Goal: Information Seeking & Learning: Learn about a topic

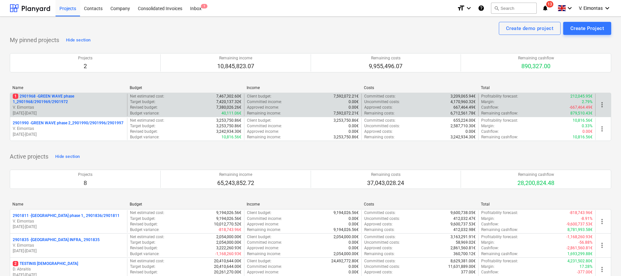
click at [62, 100] on p "1 2901968 - GREEN WAVE phase 1_2901968/2901969/2901972" at bounding box center [69, 99] width 112 height 11
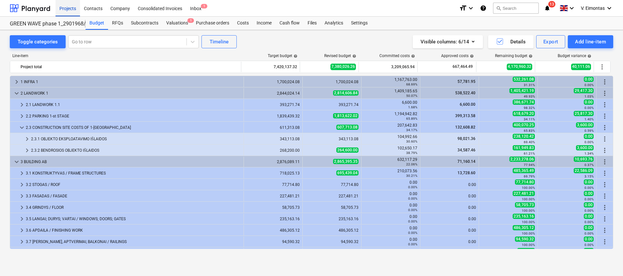
click at [62, 2] on div "Projects" at bounding box center [68, 8] width 24 height 17
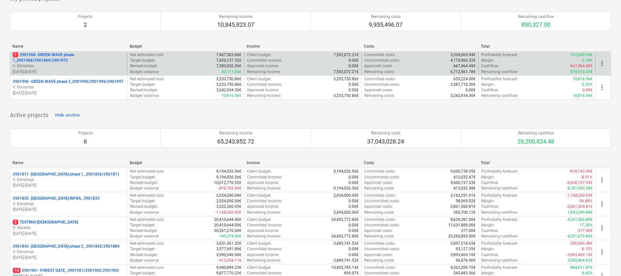
scroll to position [98, 0]
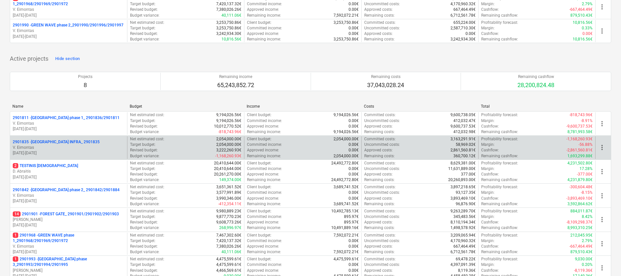
click at [67, 143] on p "2901835 - [GEOGRAPHIC_DATA] INFRA_ 2901835" at bounding box center [56, 142] width 87 height 6
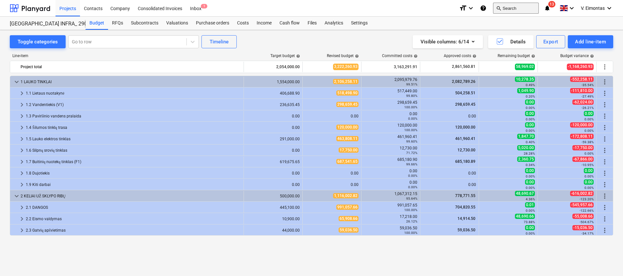
click at [504, 7] on button "search Search" at bounding box center [516, 8] width 46 height 11
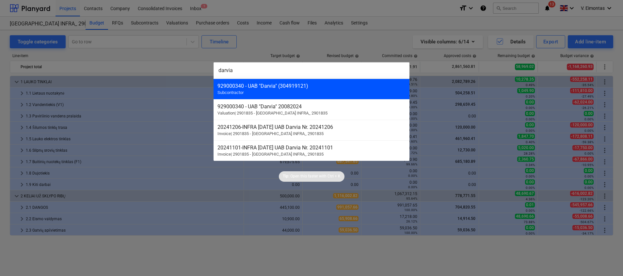
type input "darvia"
click at [278, 91] on div "929000340 - UAB "Darvia" (304919121) Subcontractor" at bounding box center [312, 89] width 196 height 21
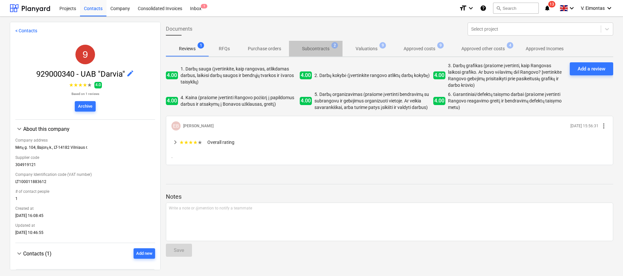
click at [319, 51] on p "Subcontracts" at bounding box center [315, 48] width 27 height 7
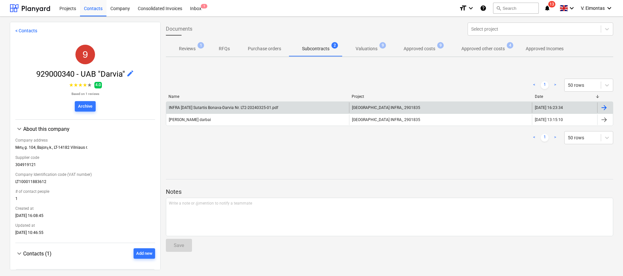
click at [263, 106] on div "INFRA [DATE] Sutartis Bonava-Darvia Nr. LT2-20240325-01.pdf" at bounding box center [223, 107] width 109 height 5
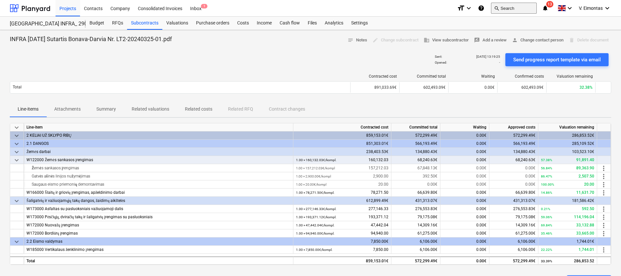
click at [508, 4] on button "search Search" at bounding box center [514, 8] width 46 height 11
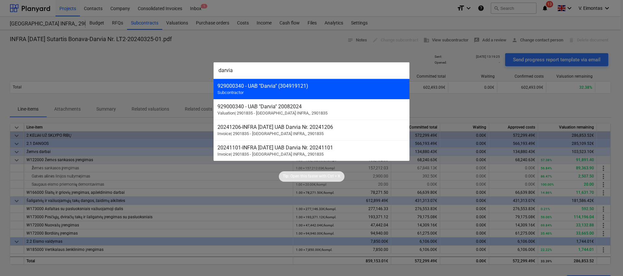
type input "darvia"
click at [307, 84] on div "929000340 - UAB "Darvia" (304919121)" at bounding box center [312, 86] width 188 height 6
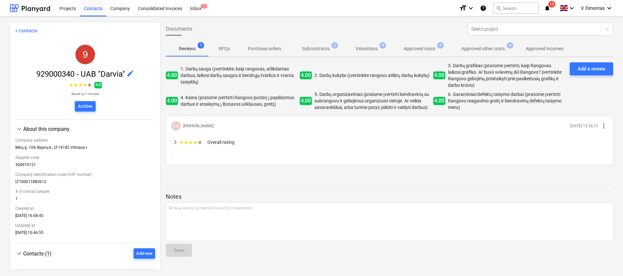
click at [329, 46] on p "Subcontracts" at bounding box center [315, 48] width 27 height 7
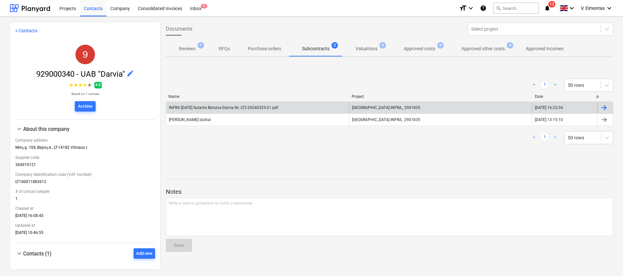
click at [387, 102] on div "INFRA [DATE] Sutartis Bonava-Darvia Nr. LT2-20240325-01.pdf [GEOGRAPHIC_DATA] I…" at bounding box center [389, 108] width 447 height 12
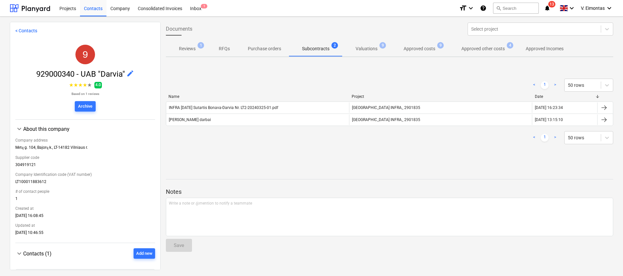
click at [364, 48] on p "Valuations" at bounding box center [367, 48] width 22 height 7
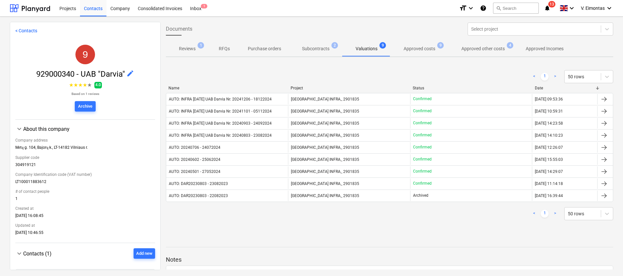
click at [417, 46] on p "Approved costs" at bounding box center [420, 48] width 32 height 7
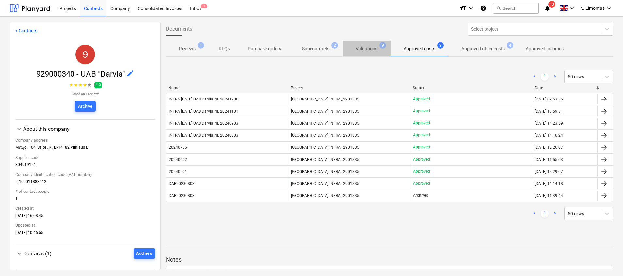
click at [358, 51] on p "Valuations" at bounding box center [367, 48] width 22 height 7
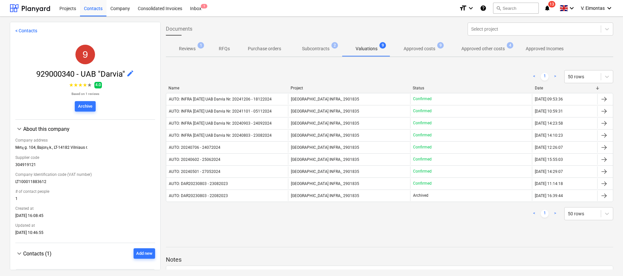
click at [317, 53] on span "Subcontracts 2" at bounding box center [316, 49] width 54 height 12
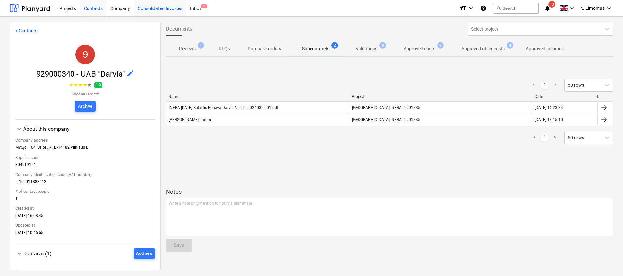
drag, startPoint x: 62, startPoint y: 8, endPoint x: 144, endPoint y: 5, distance: 82.1
click at [62, 8] on div "Projects" at bounding box center [68, 8] width 24 height 17
